Goal: Task Accomplishment & Management: Manage account settings

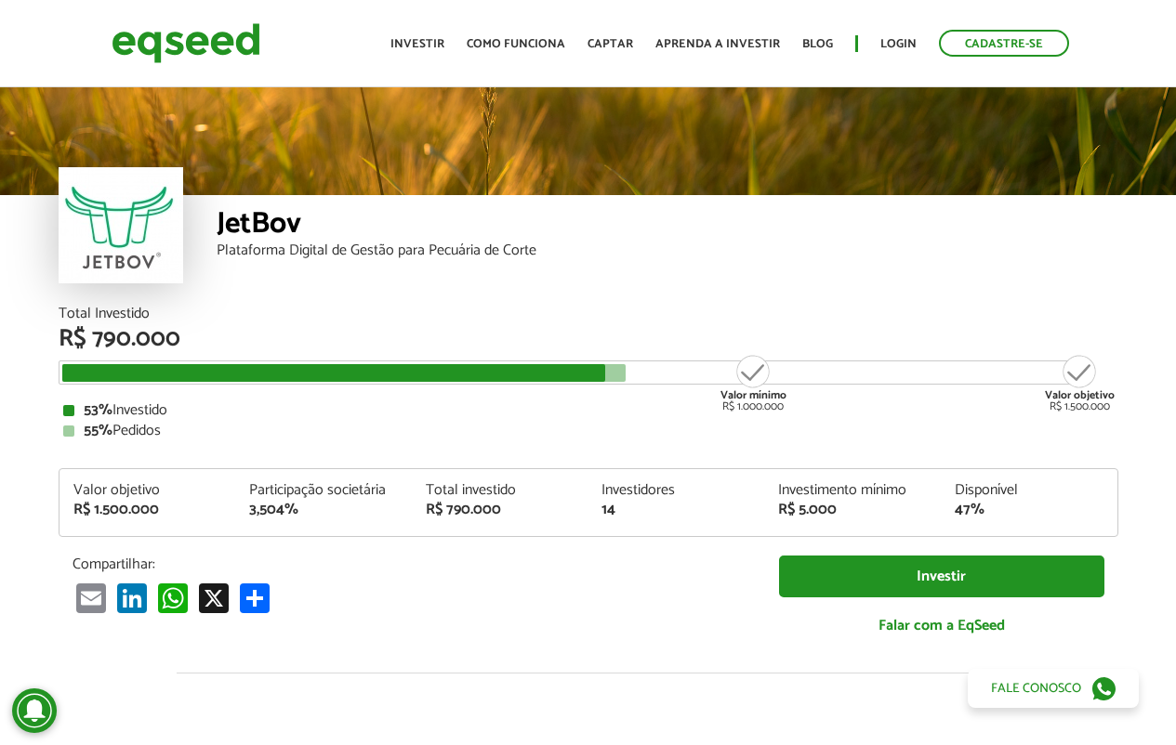
scroll to position [2060, 0]
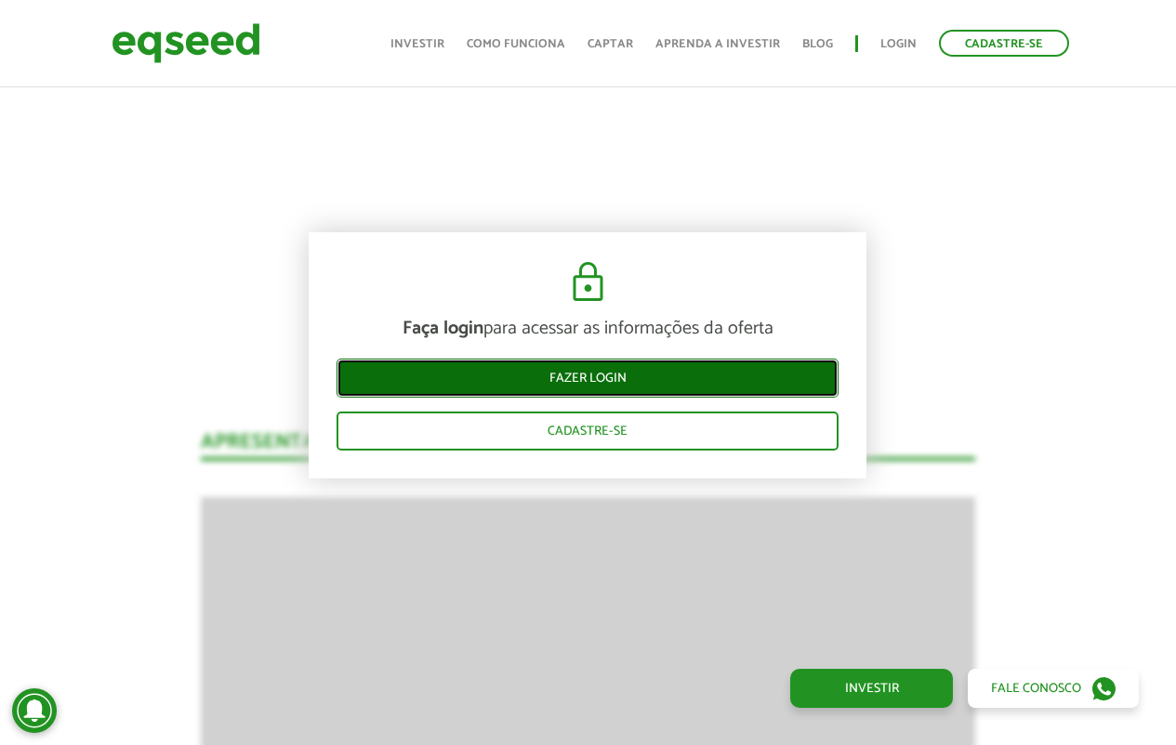
click at [738, 377] on link "Fazer login" at bounding box center [587, 378] width 502 height 39
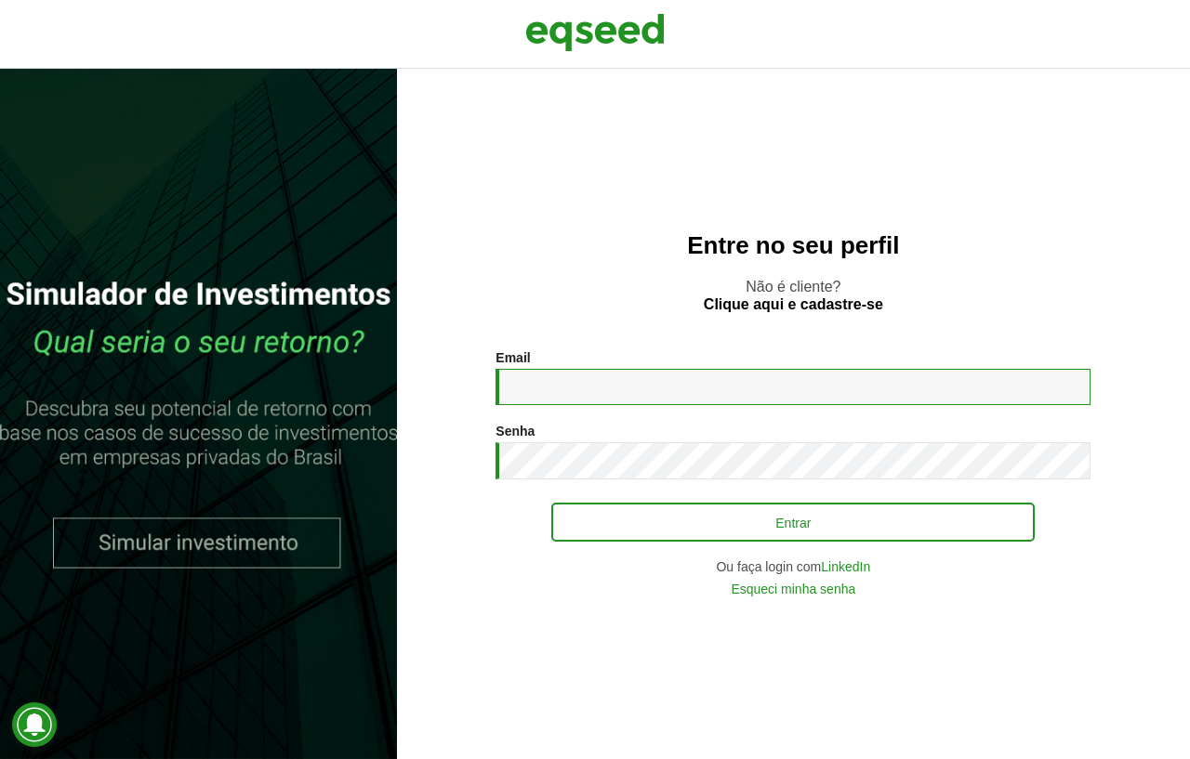
type input "**********"
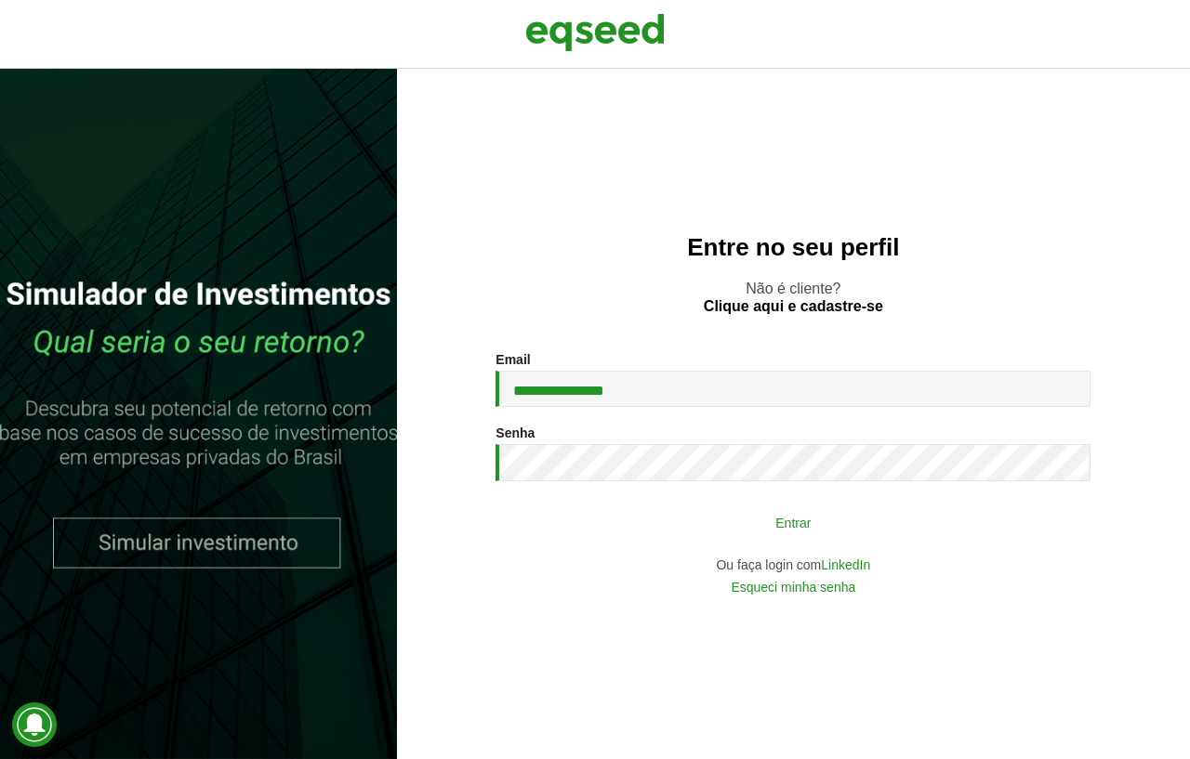
click at [718, 528] on button "Entrar" at bounding box center [792, 522] width 483 height 35
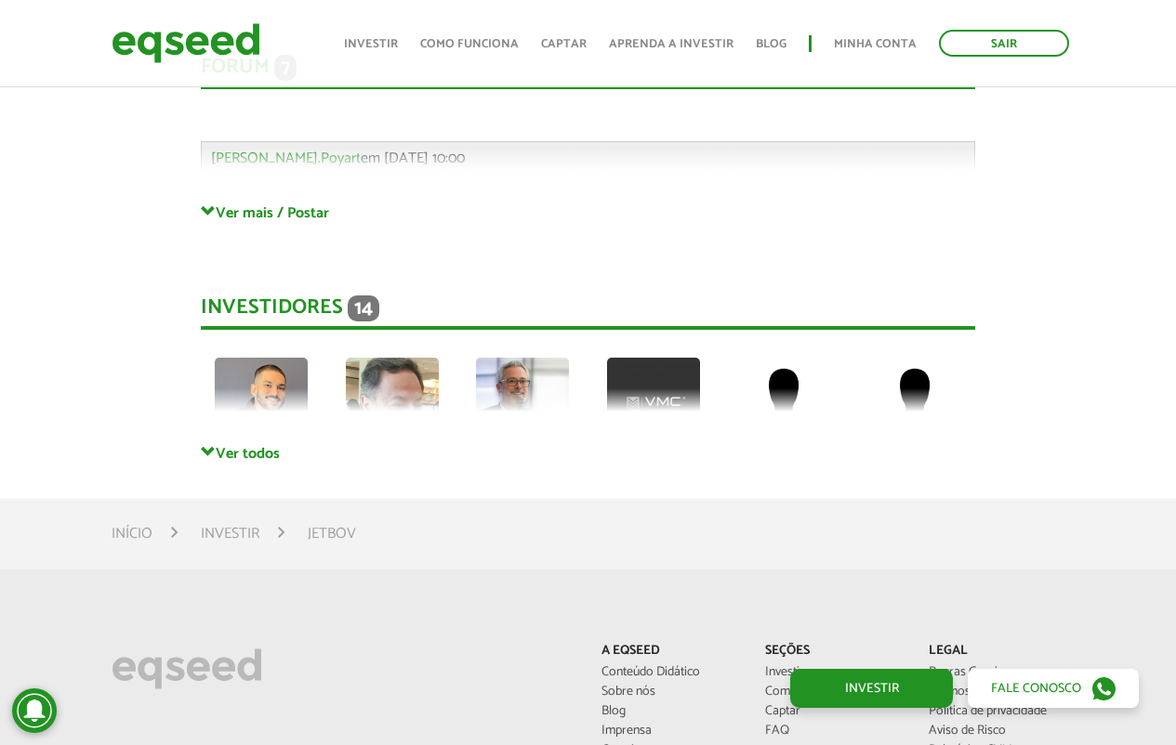
scroll to position [4907, 0]
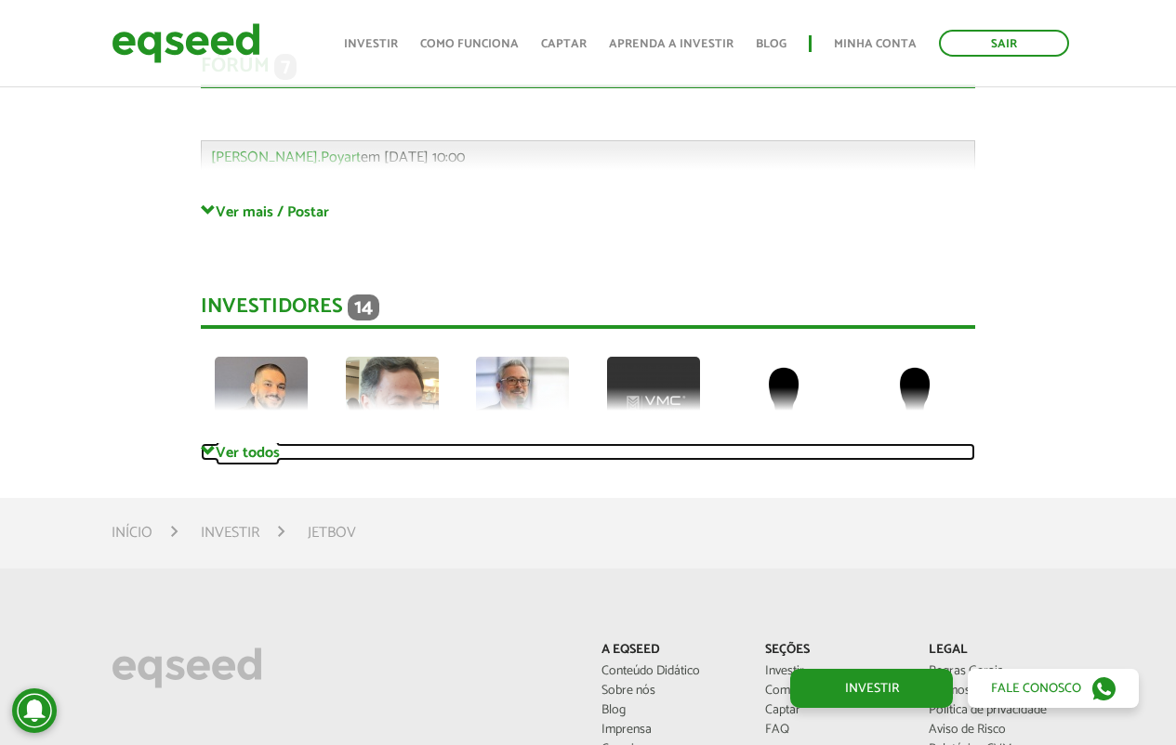
click at [225, 443] on link "Ver todos" at bounding box center [588, 452] width 774 height 18
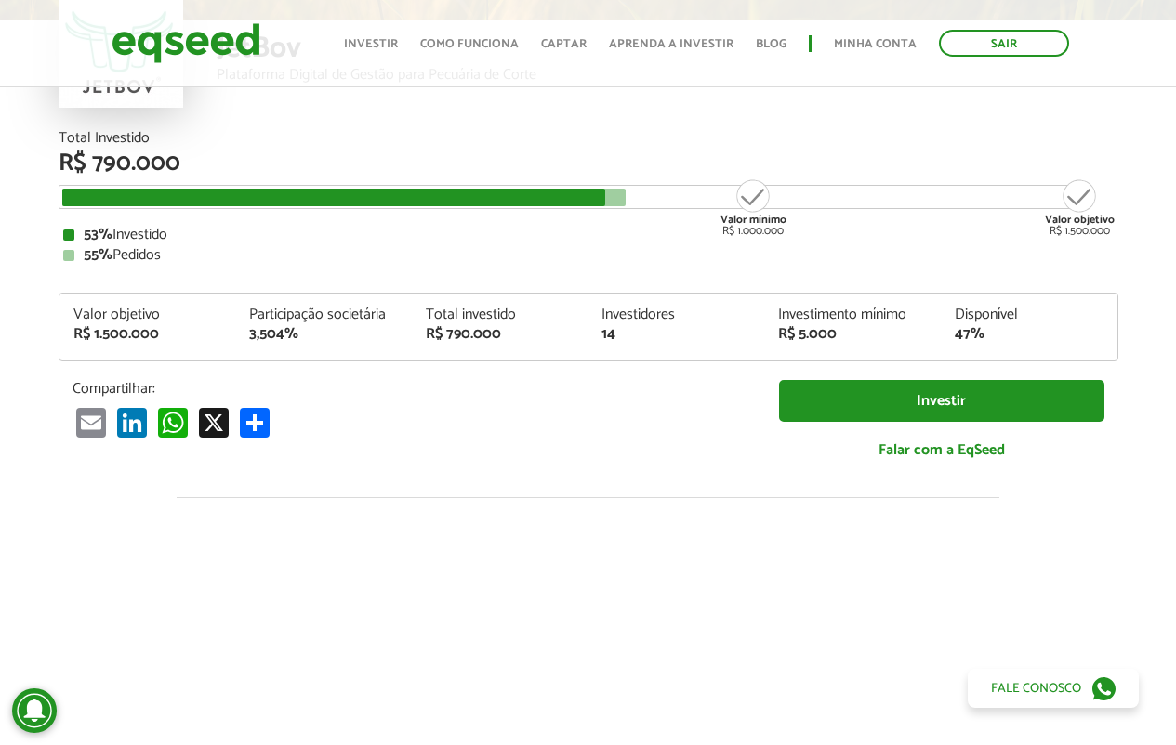
scroll to position [0, 0]
